Goal: Task Accomplishment & Management: Manage account settings

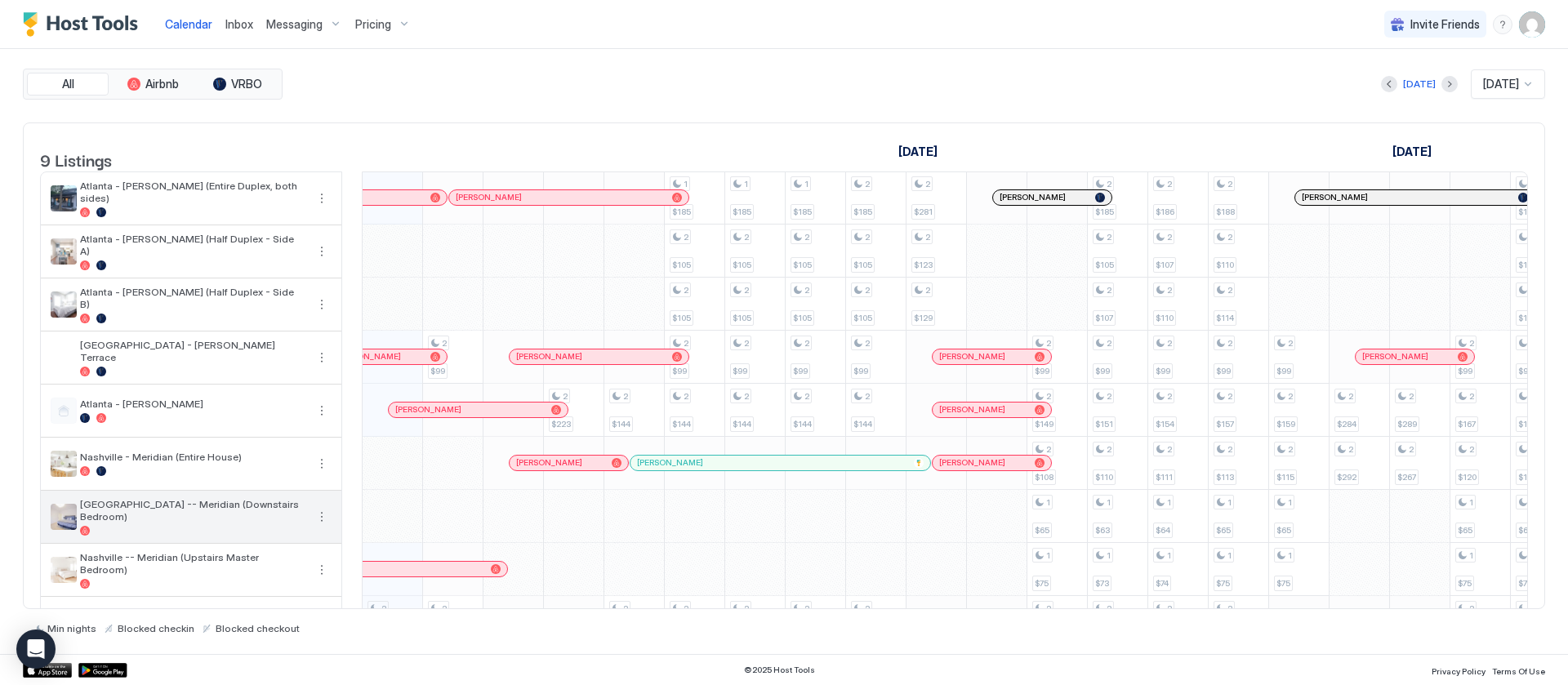
scroll to position [75, 0]
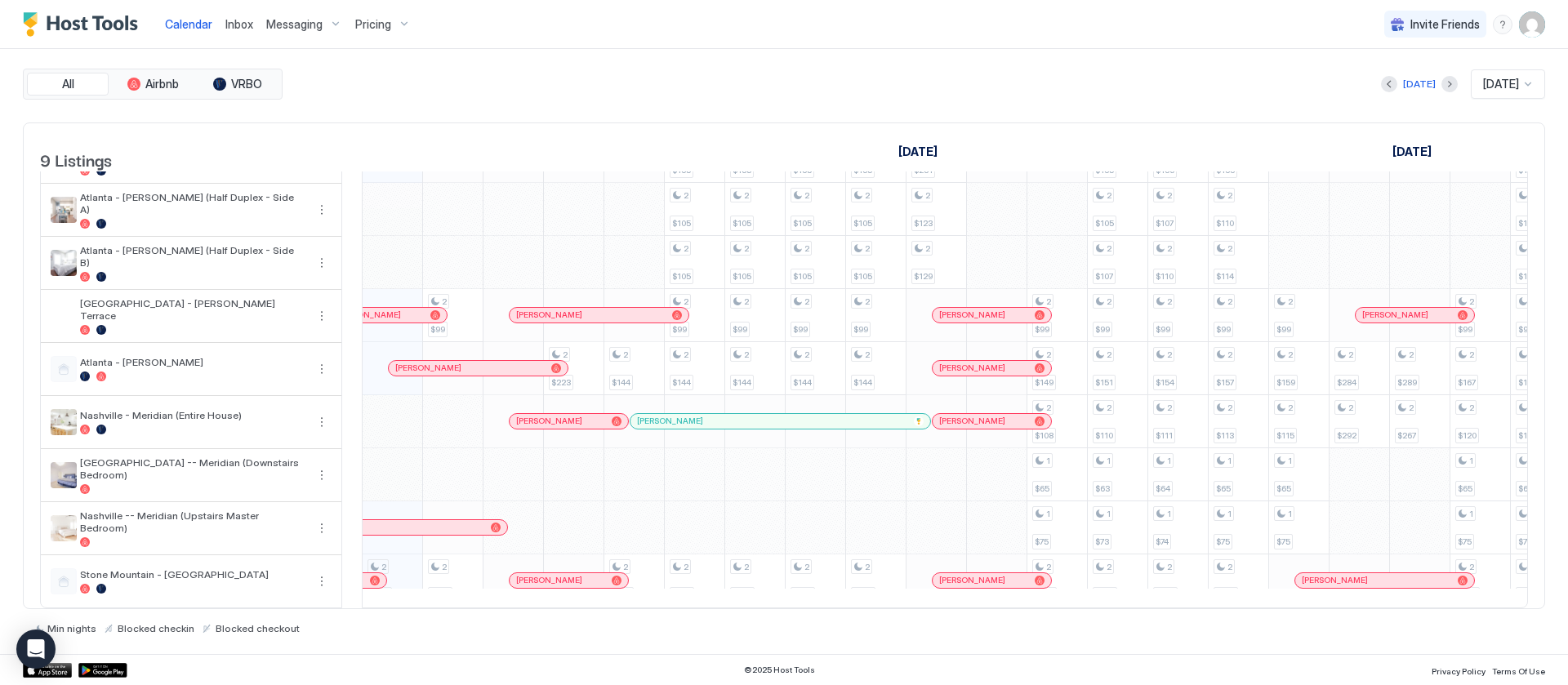
click at [522, 575] on span "[PERSON_NAME]" at bounding box center [548, 580] width 66 height 11
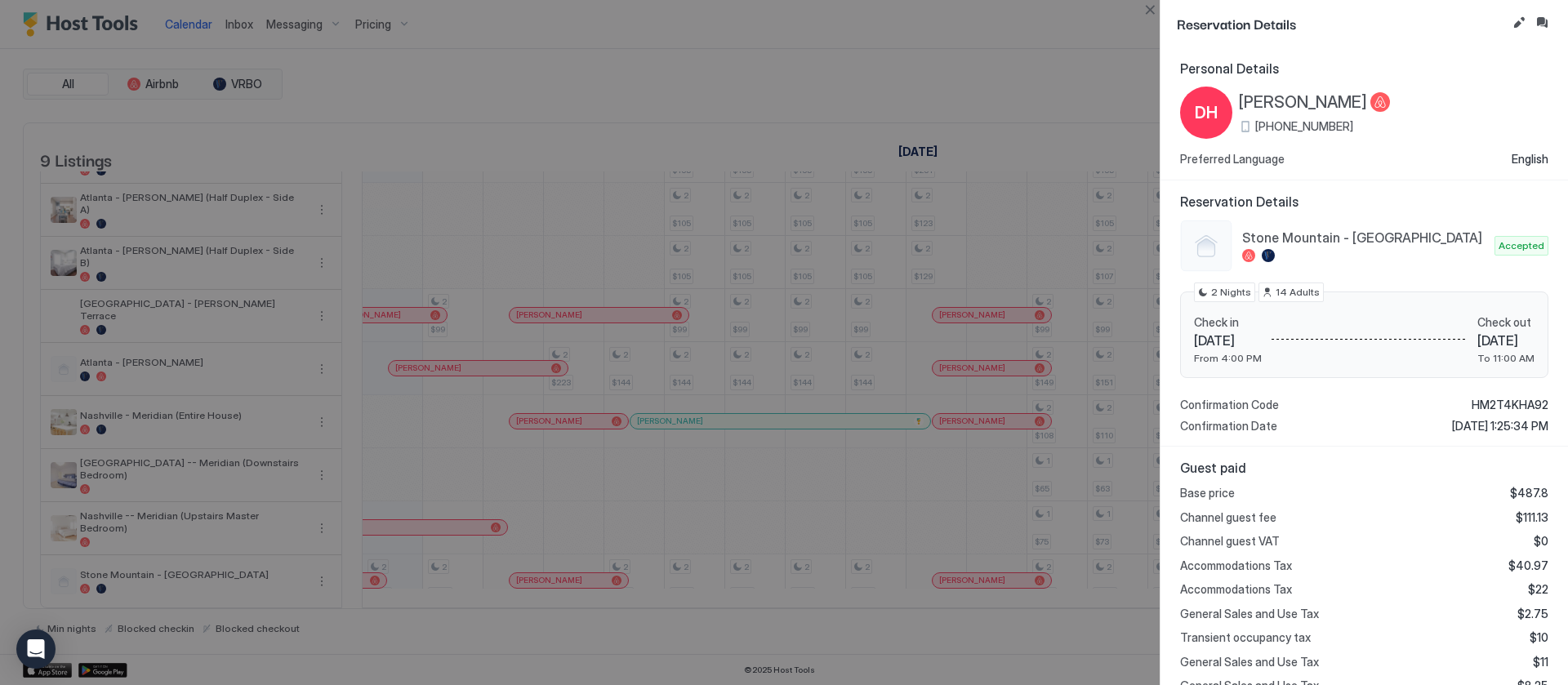
click at [860, 62] on div at bounding box center [784, 342] width 1568 height 685
drag, startPoint x: 525, startPoint y: 103, endPoint x: 508, endPoint y: 98, distance: 17.7
click at [525, 105] on div at bounding box center [784, 342] width 1568 height 685
click at [1150, 20] on div at bounding box center [784, 342] width 1568 height 685
click at [1150, 12] on button "Close" at bounding box center [1150, 10] width 20 height 20
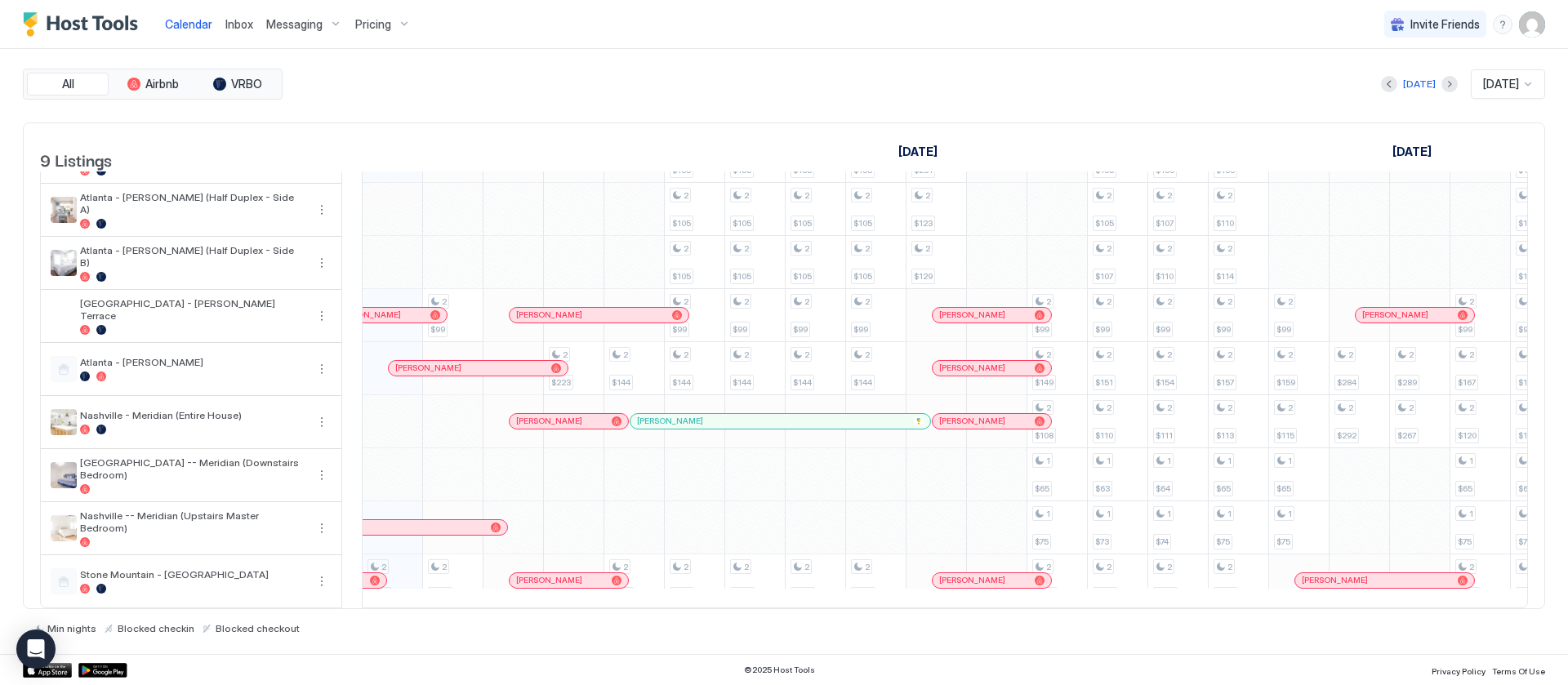
click at [349, 33] on div "Pricing" at bounding box center [384, 25] width 69 height 28
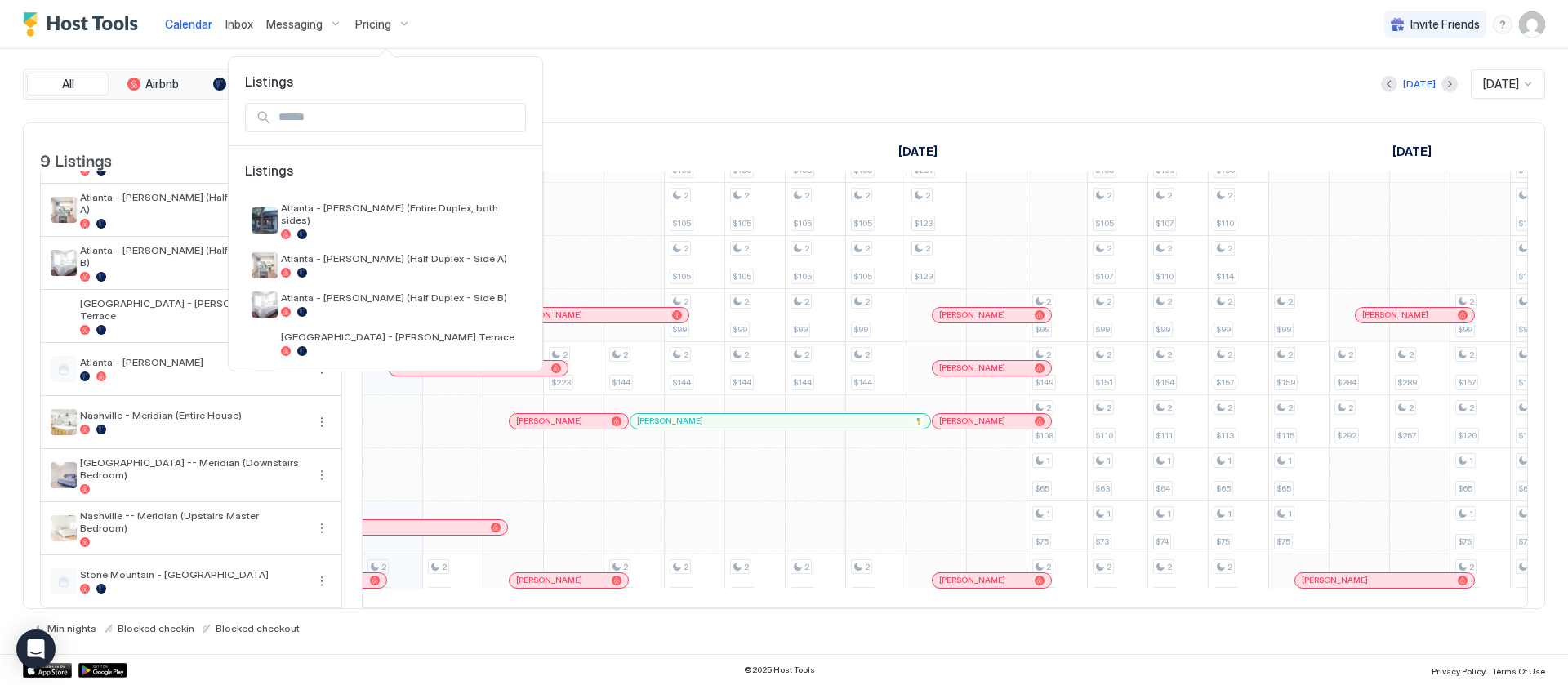
click at [369, 26] on div at bounding box center [784, 342] width 1568 height 685
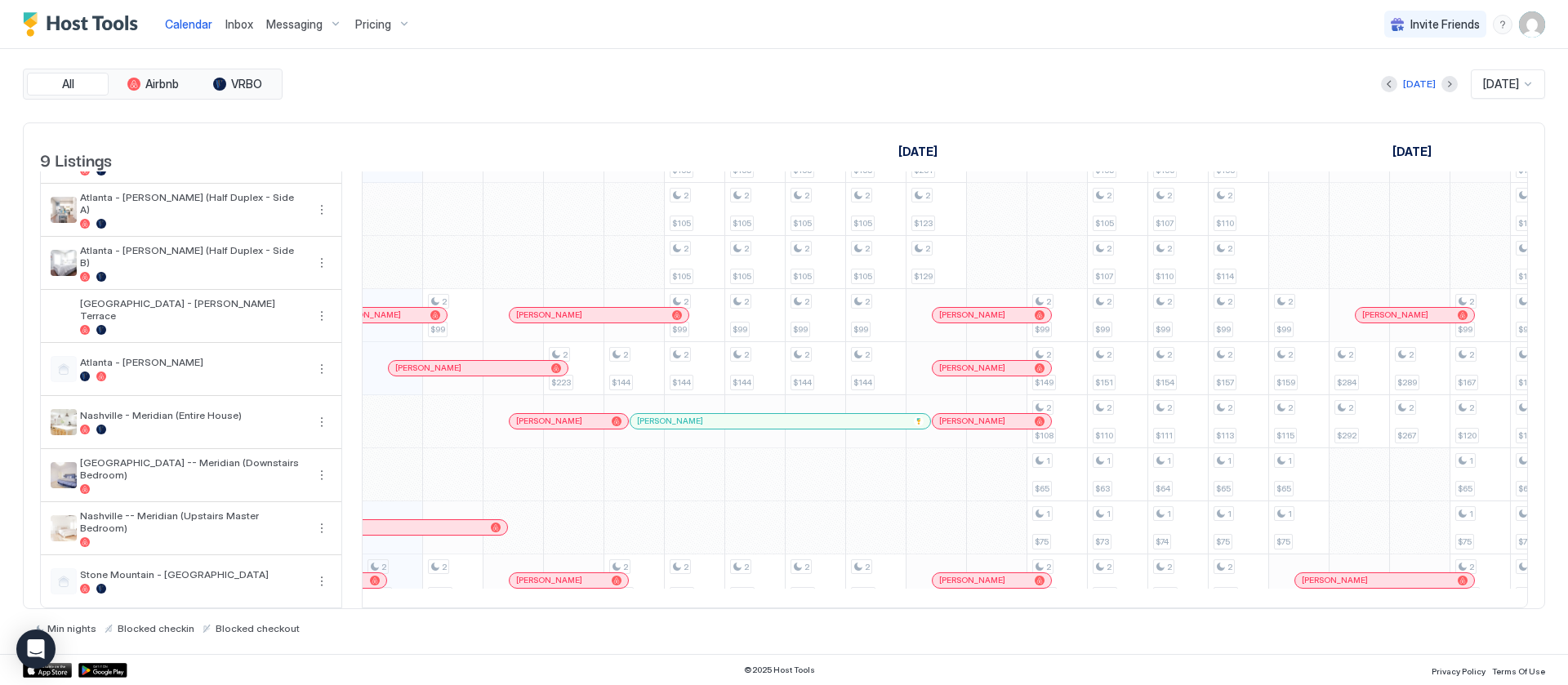
click at [369, 26] on span "Pricing" at bounding box center [373, 24] width 36 height 15
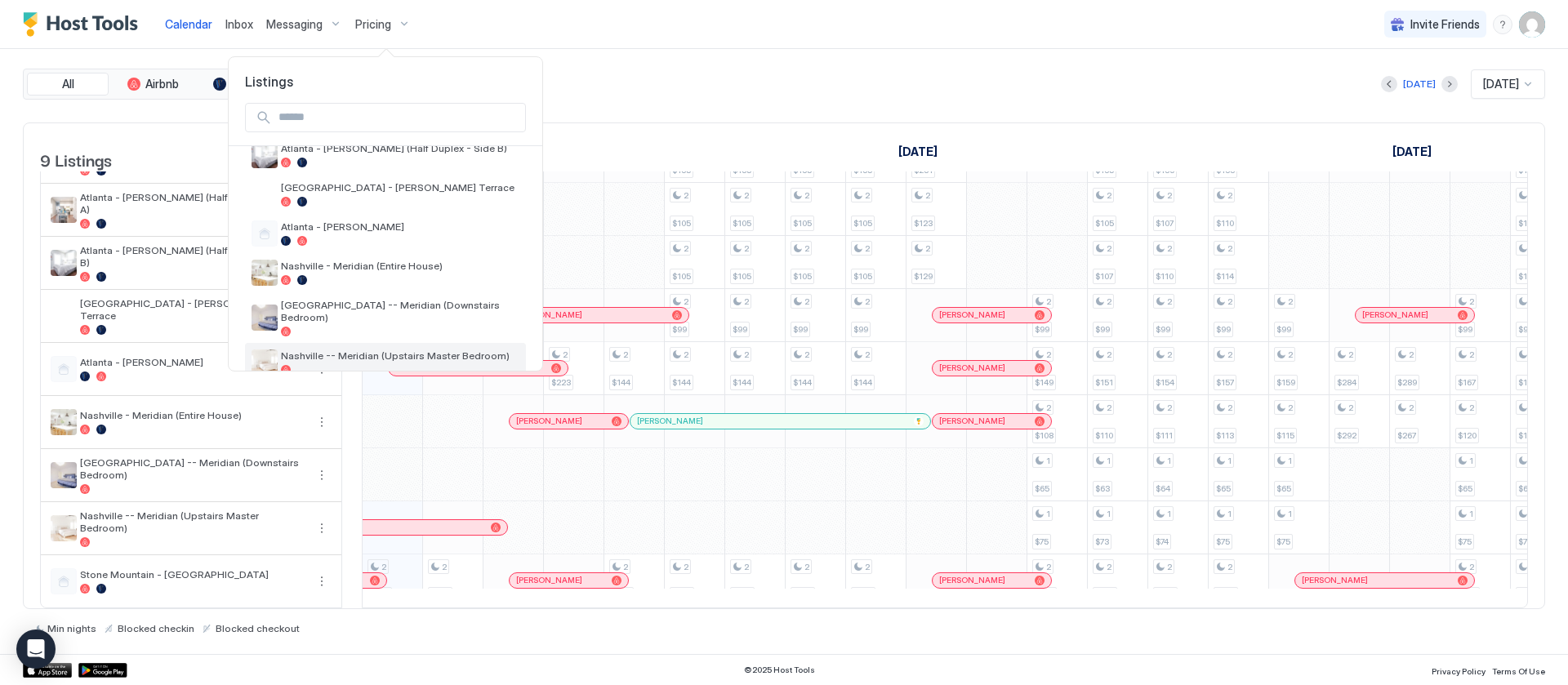
scroll to position [193, 0]
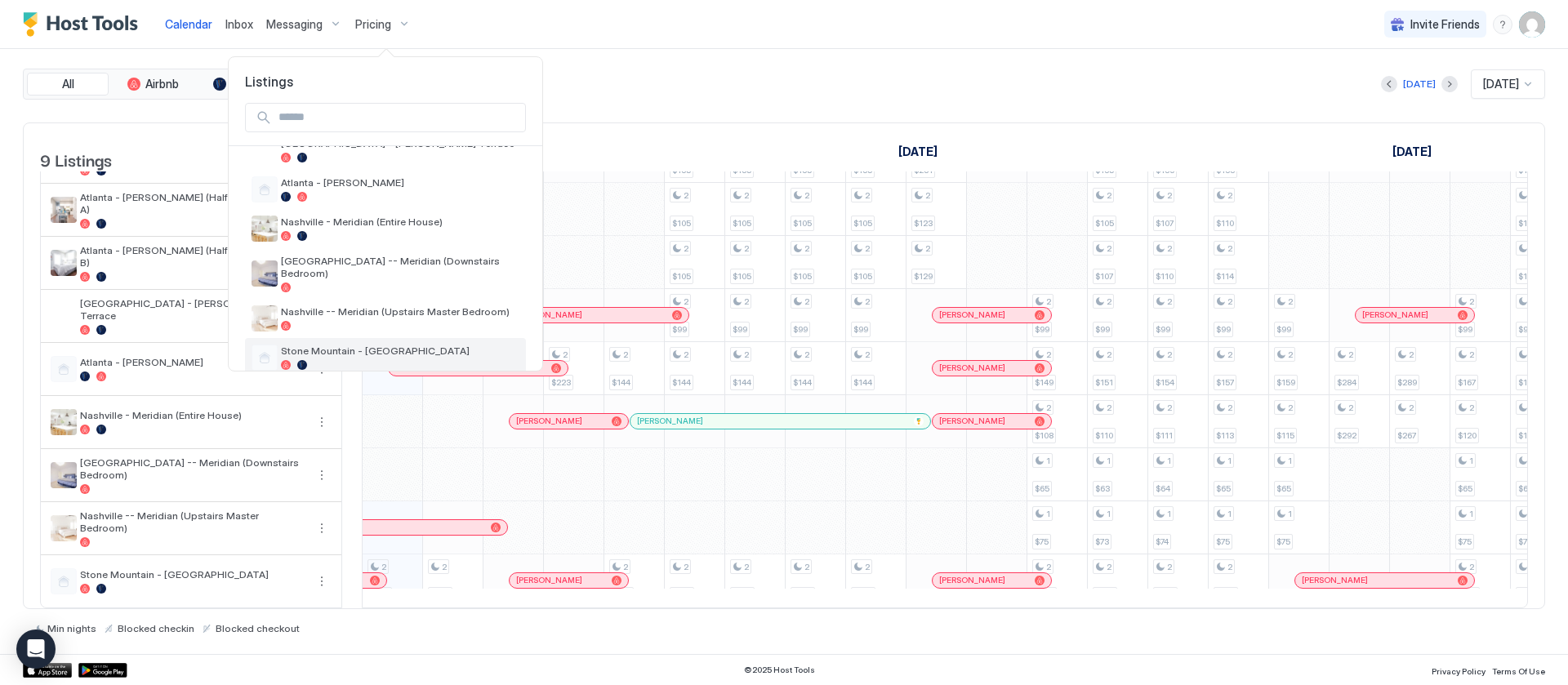
click at [363, 344] on span "Stone Mountain - [GEOGRAPHIC_DATA]" at bounding box center [400, 350] width 239 height 12
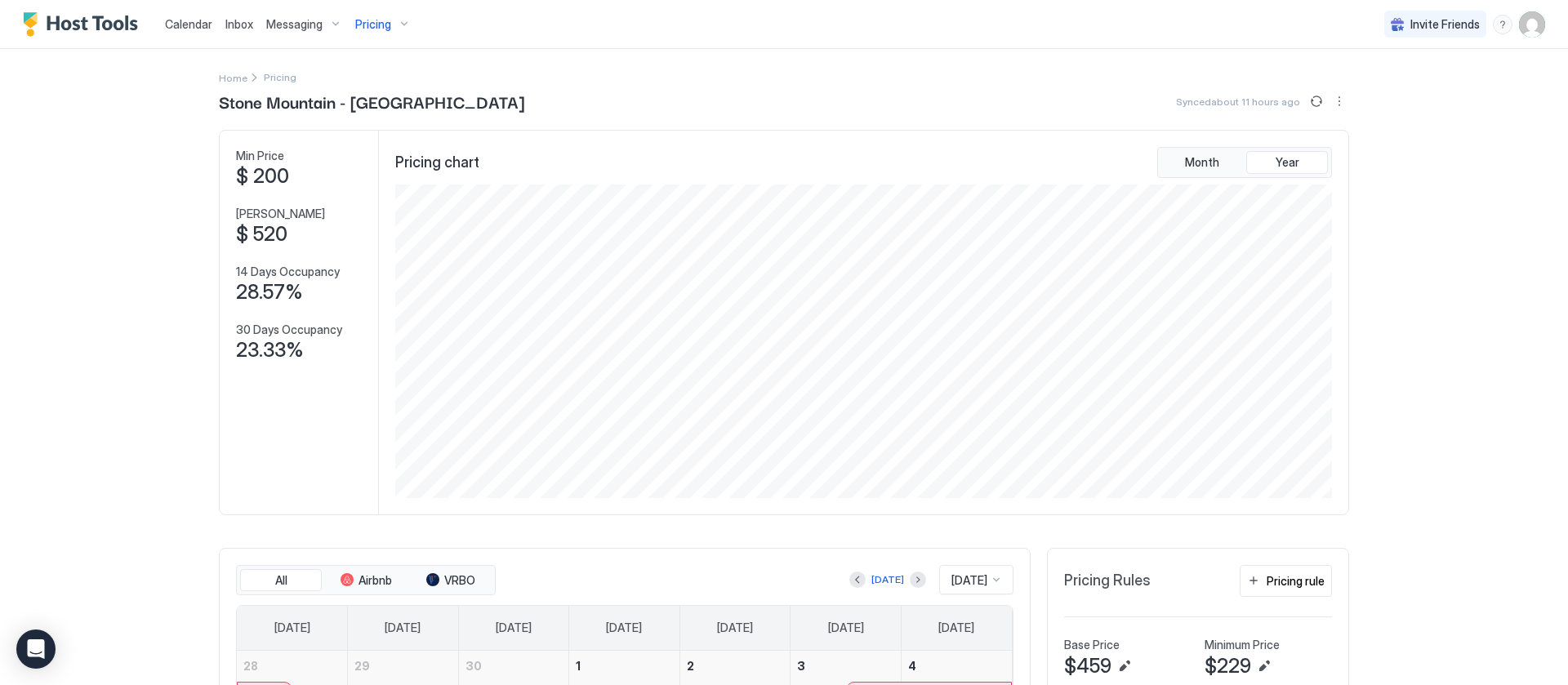
scroll to position [482, 0]
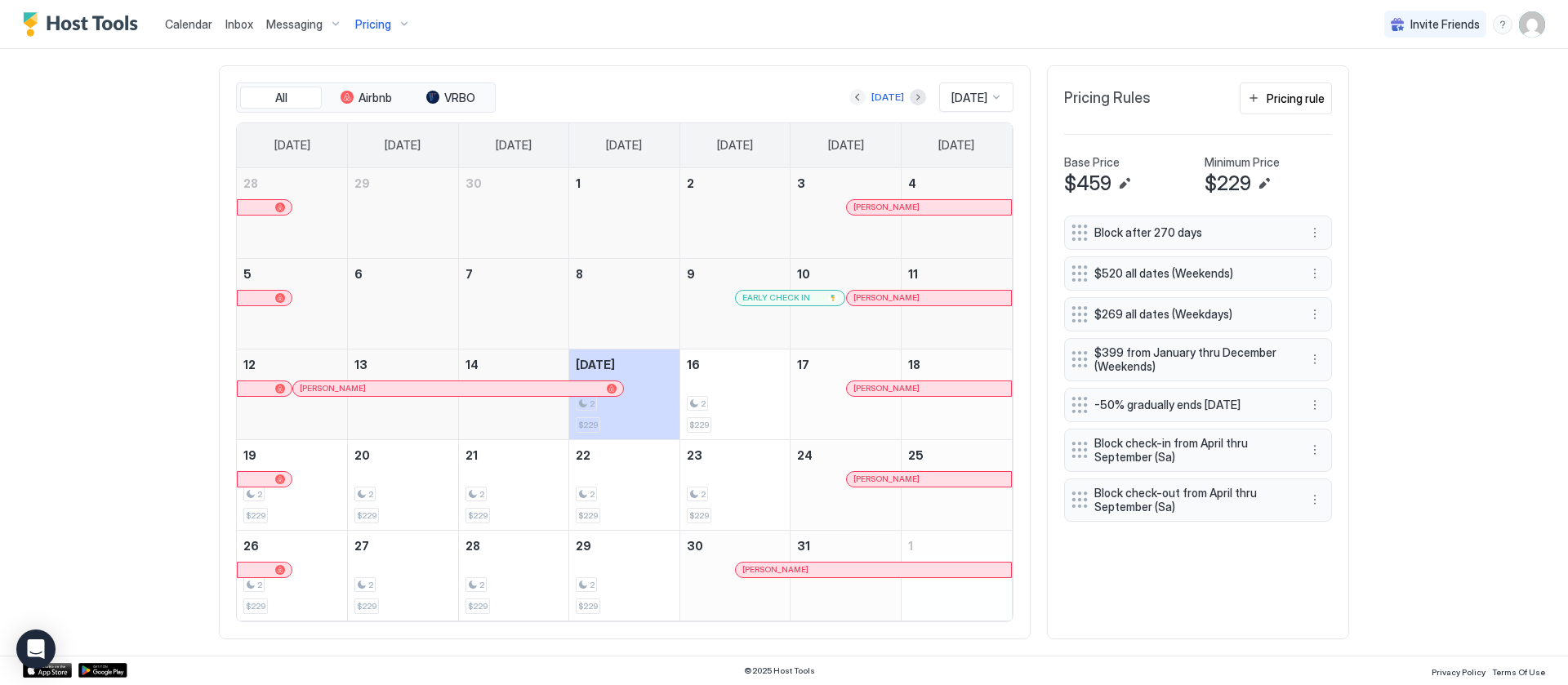
click at [849, 103] on button "Previous month" at bounding box center [857, 97] width 17 height 17
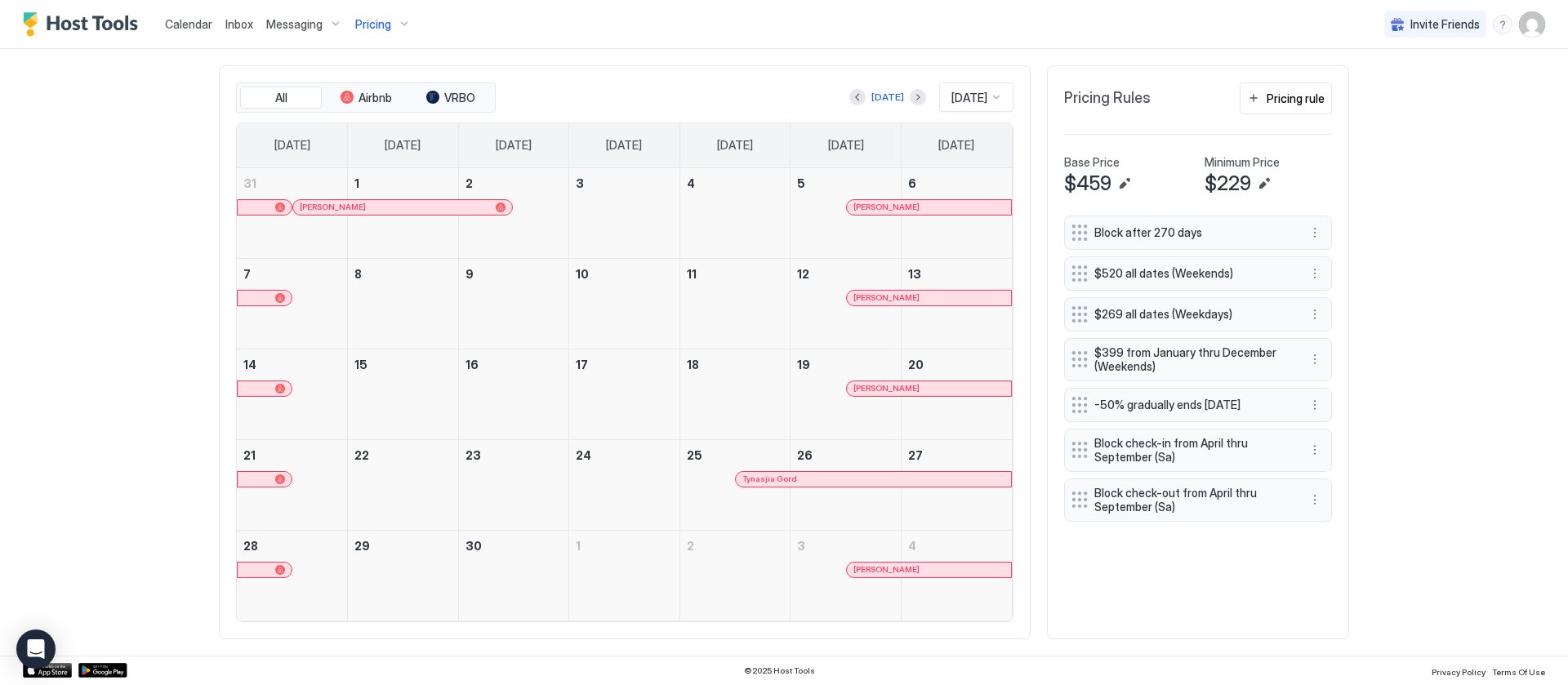
scroll to position [238, 0]
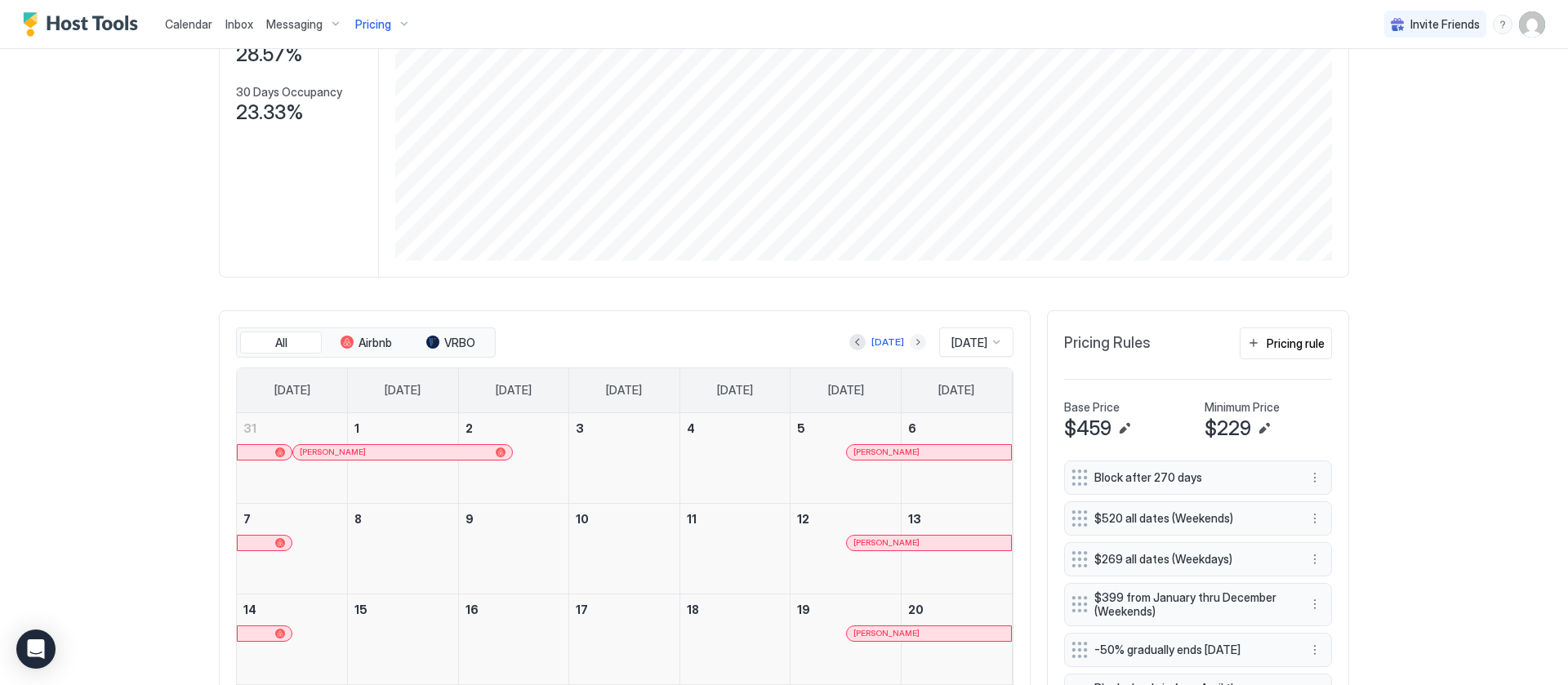
click at [909, 340] on button "Next month" at bounding box center [917, 342] width 17 height 17
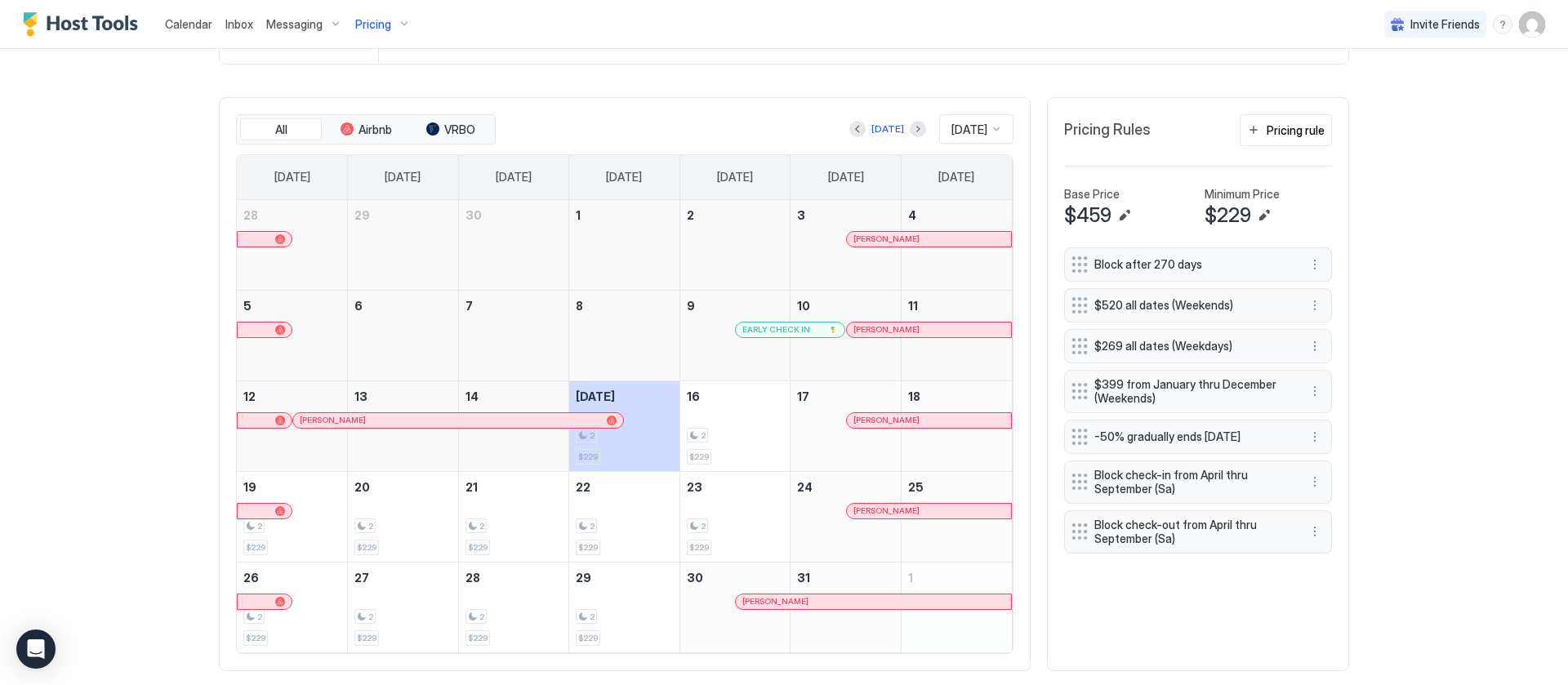
scroll to position [482, 0]
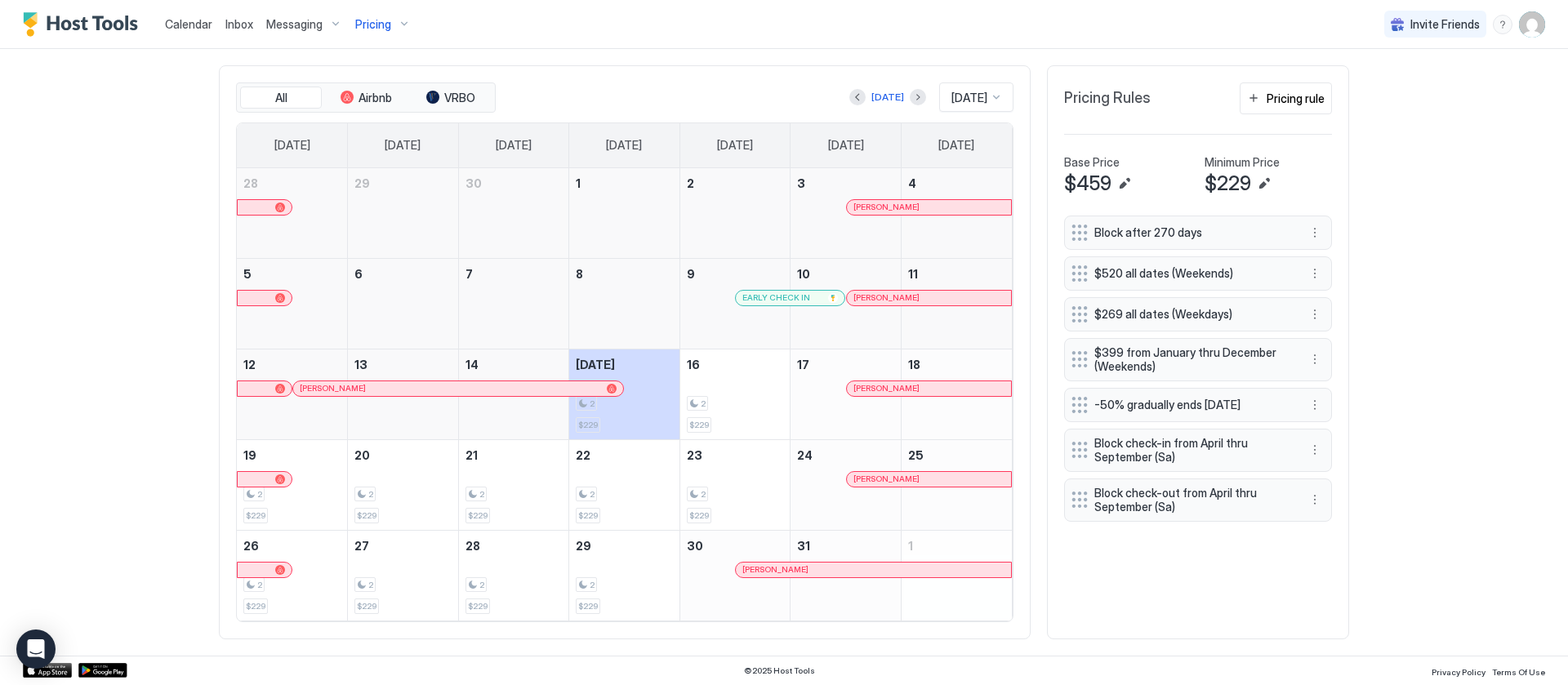
click at [909, 97] on button "Next month" at bounding box center [917, 97] width 17 height 17
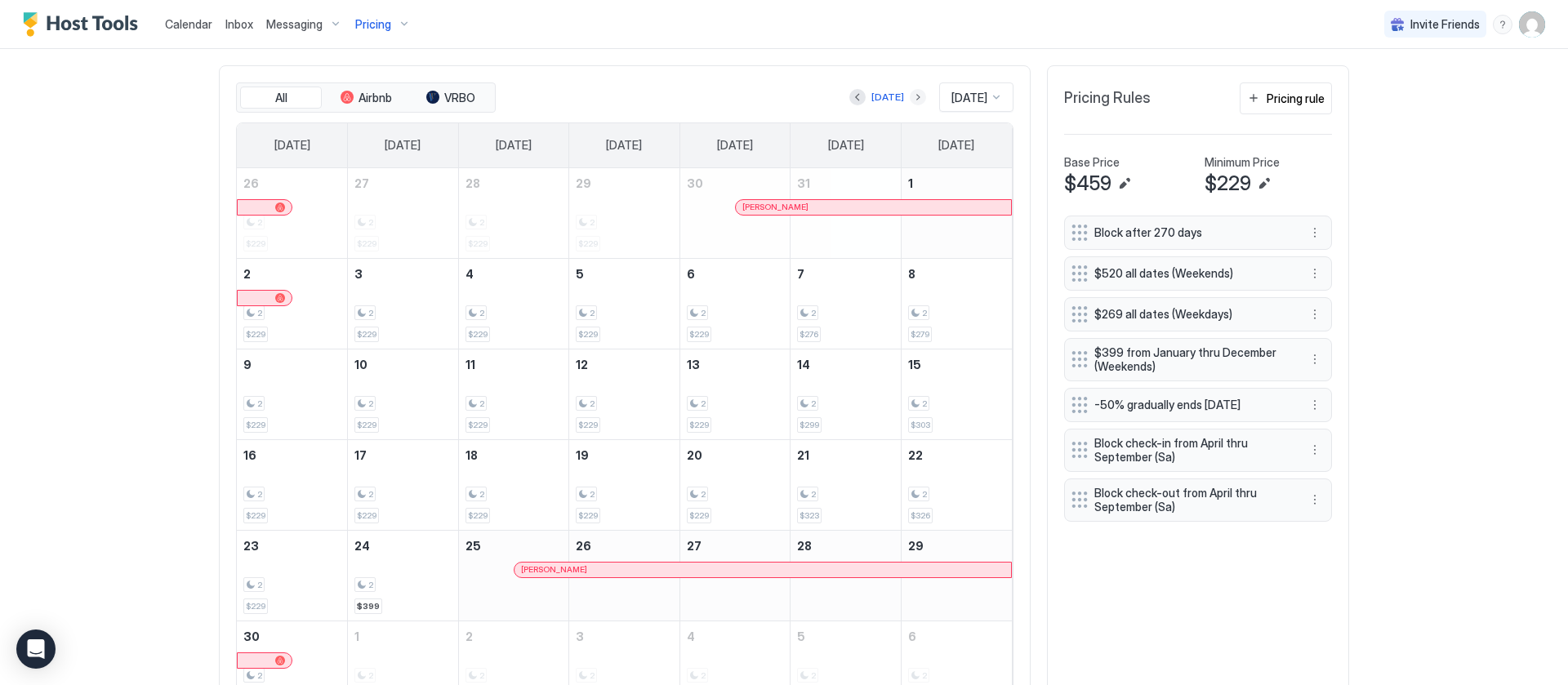
click at [909, 96] on button "Next month" at bounding box center [917, 97] width 17 height 17
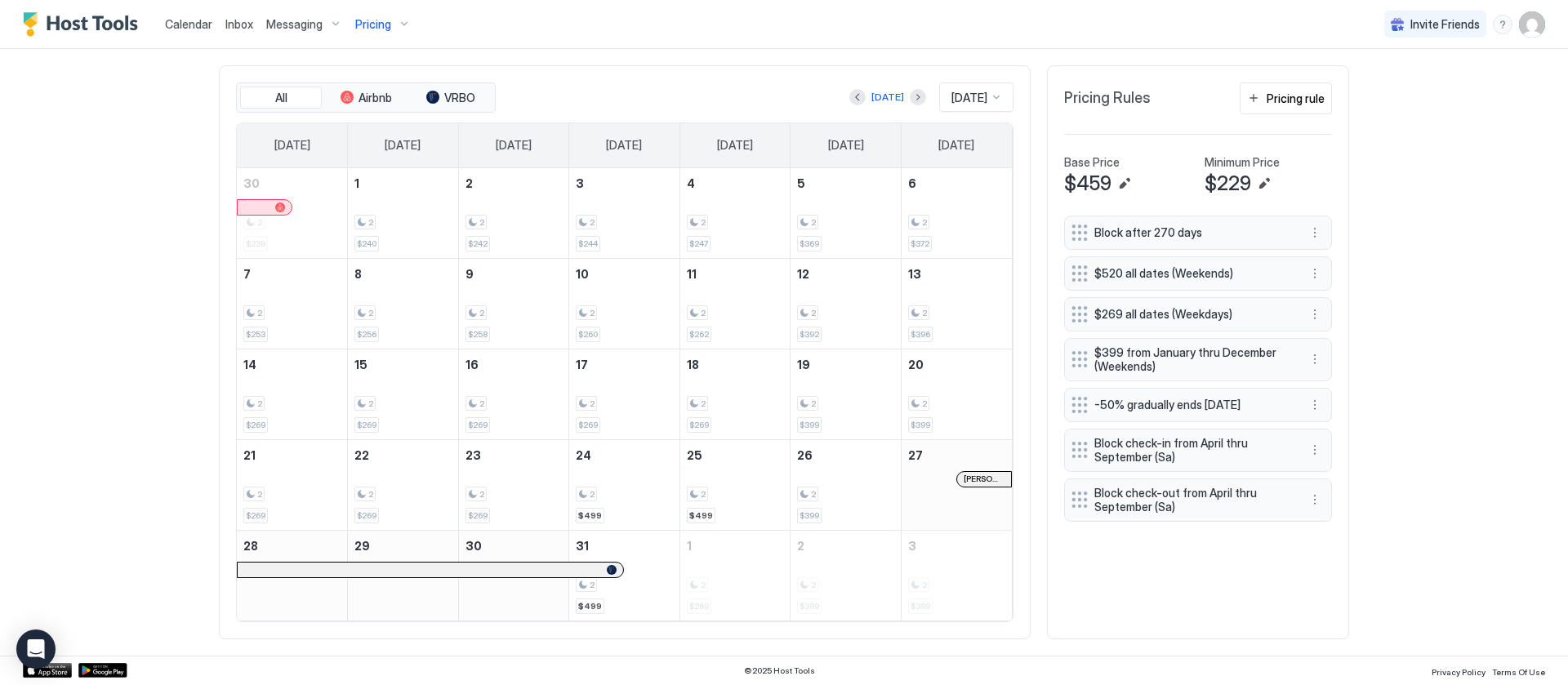
click at [952, 93] on span "[DATE]" at bounding box center [969, 98] width 36 height 15
click at [953, 272] on span "[DATE]" at bounding box center [966, 274] width 33 height 12
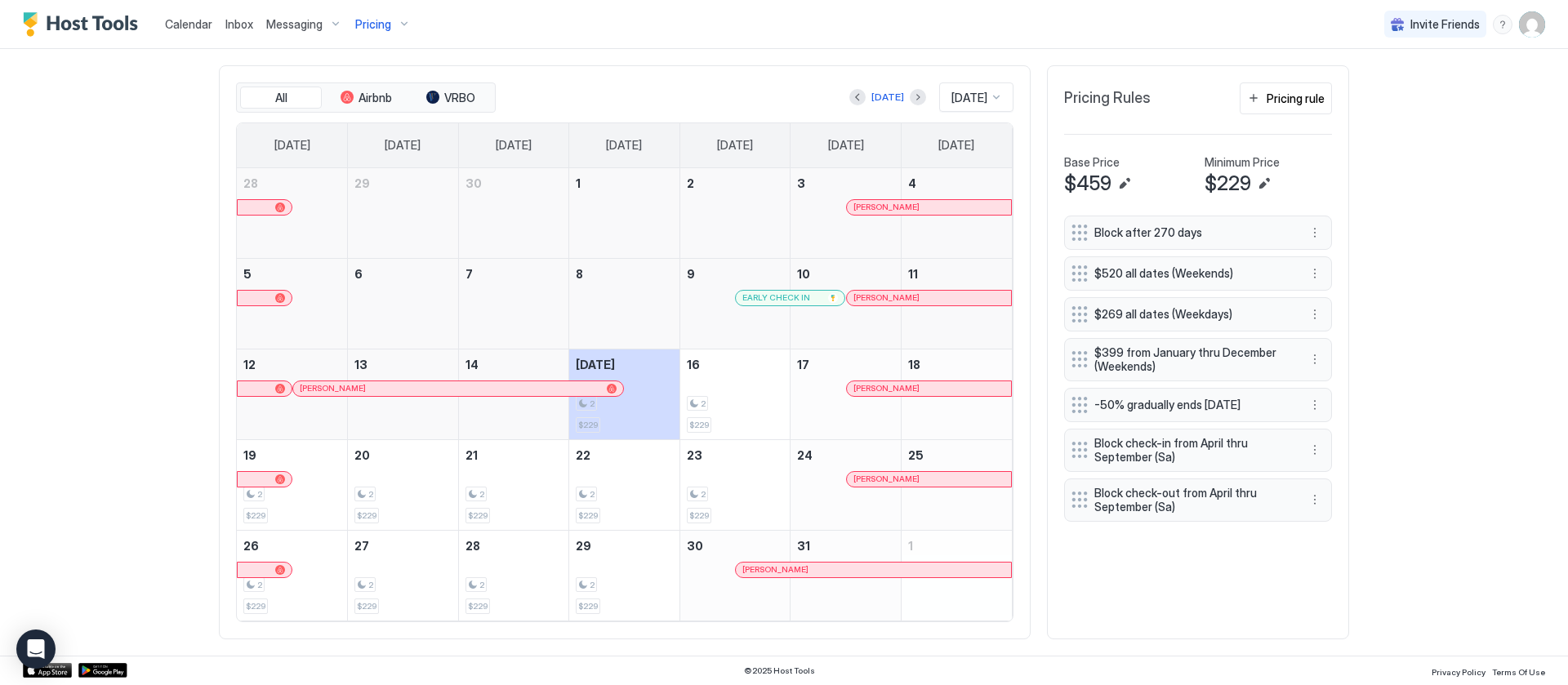
click at [1434, 364] on div "Calendar Inbox Messaging Pricing Invite Friends AS Home Pricing [GEOGRAPHIC_DAT…" at bounding box center [784, 342] width 1568 height 685
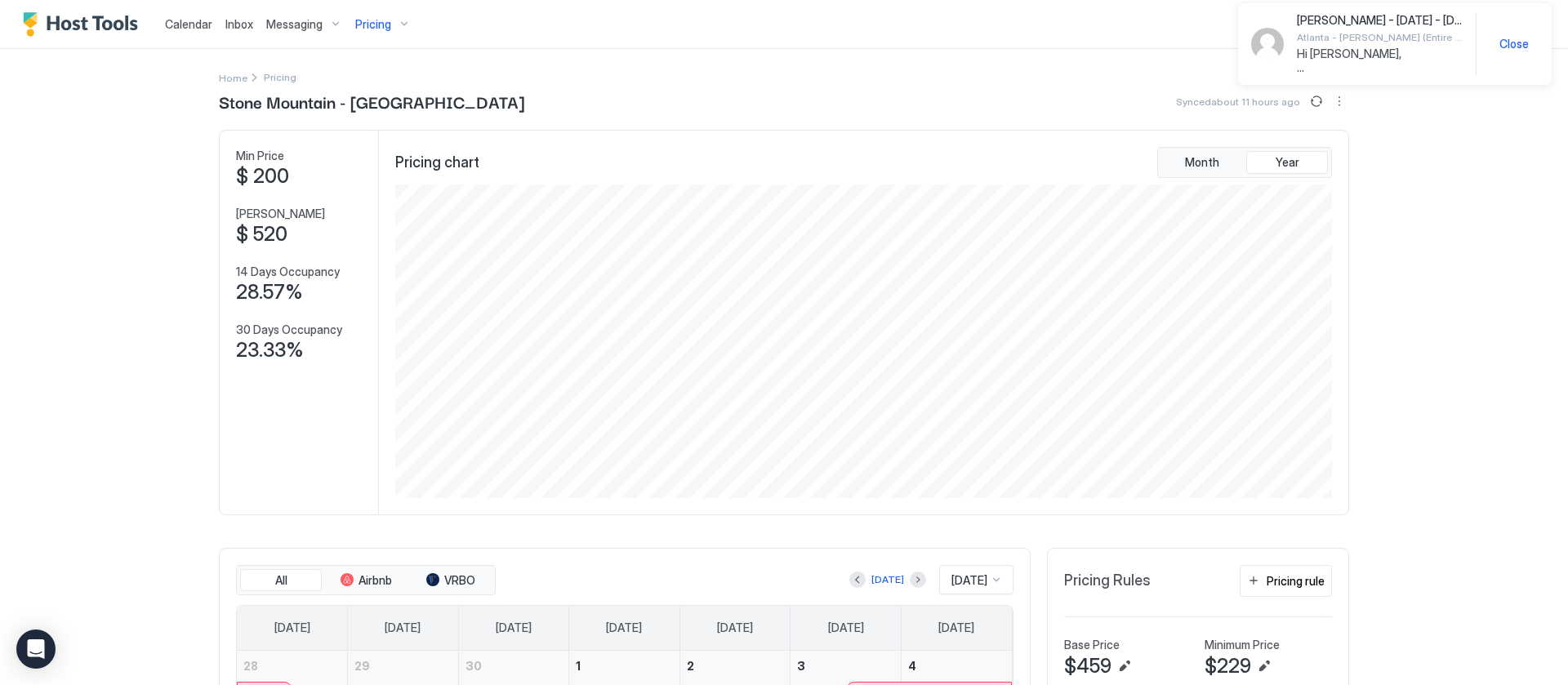
click at [386, 32] on div "Pricing" at bounding box center [384, 25] width 69 height 28
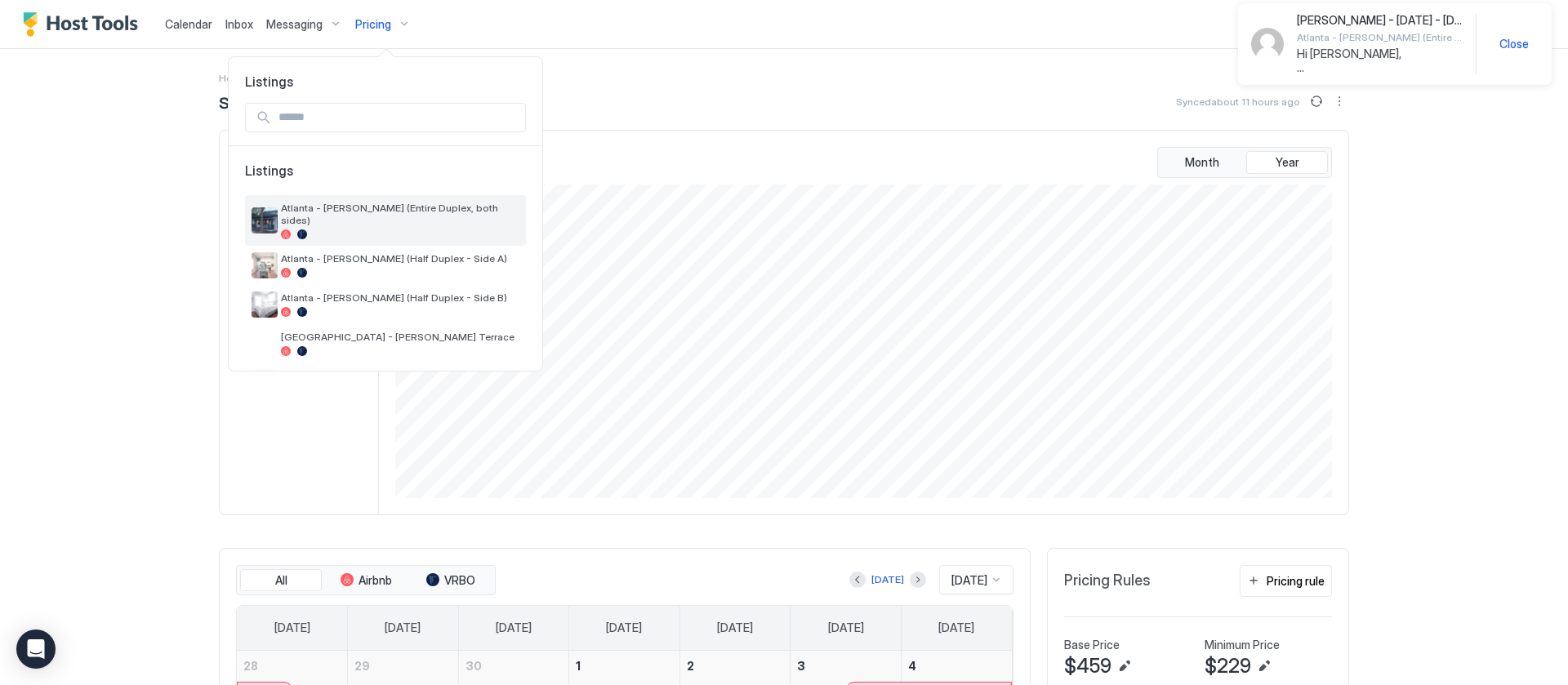
click at [329, 214] on div "Atlanta - [PERSON_NAME] (Entire Duplex, both sides)" at bounding box center [400, 220] width 239 height 37
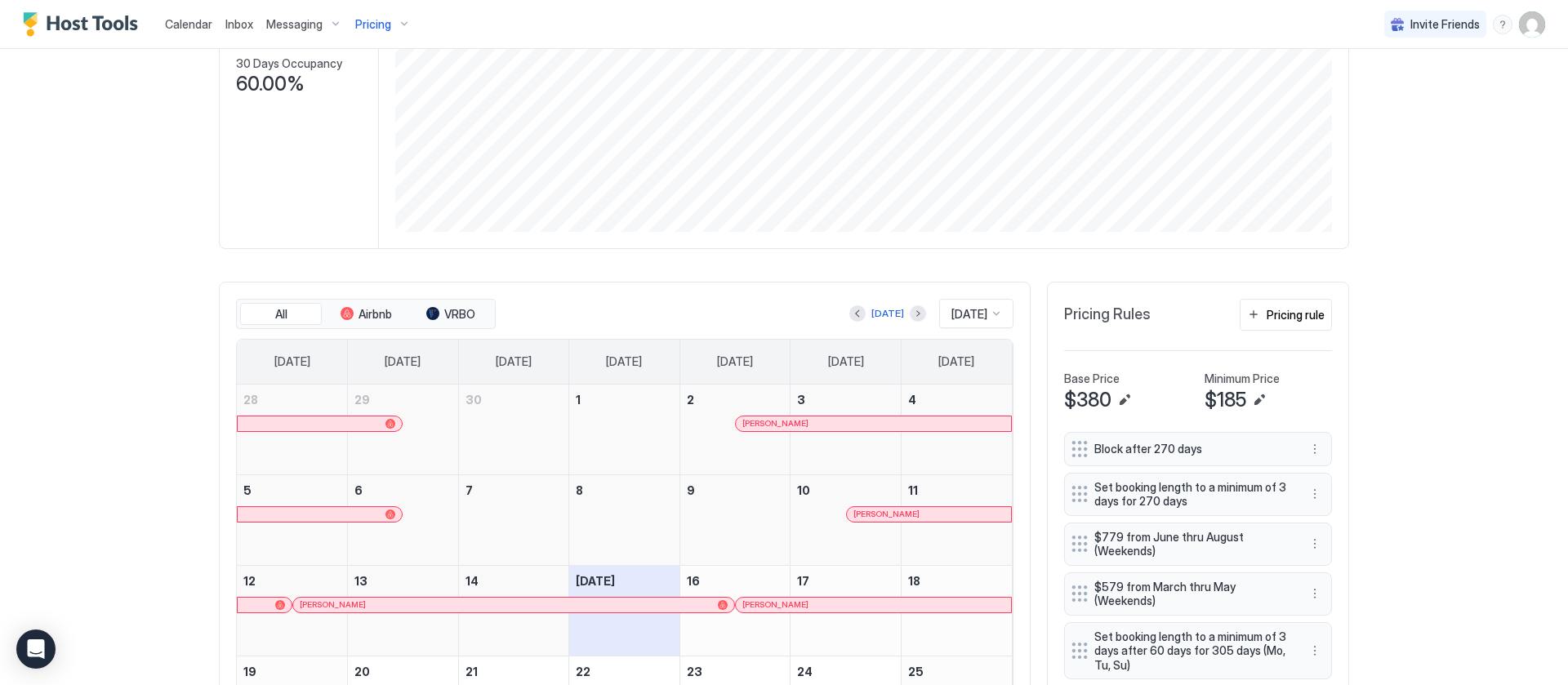
scroll to position [612, 0]
